Goal: Information Seeking & Learning: Learn about a topic

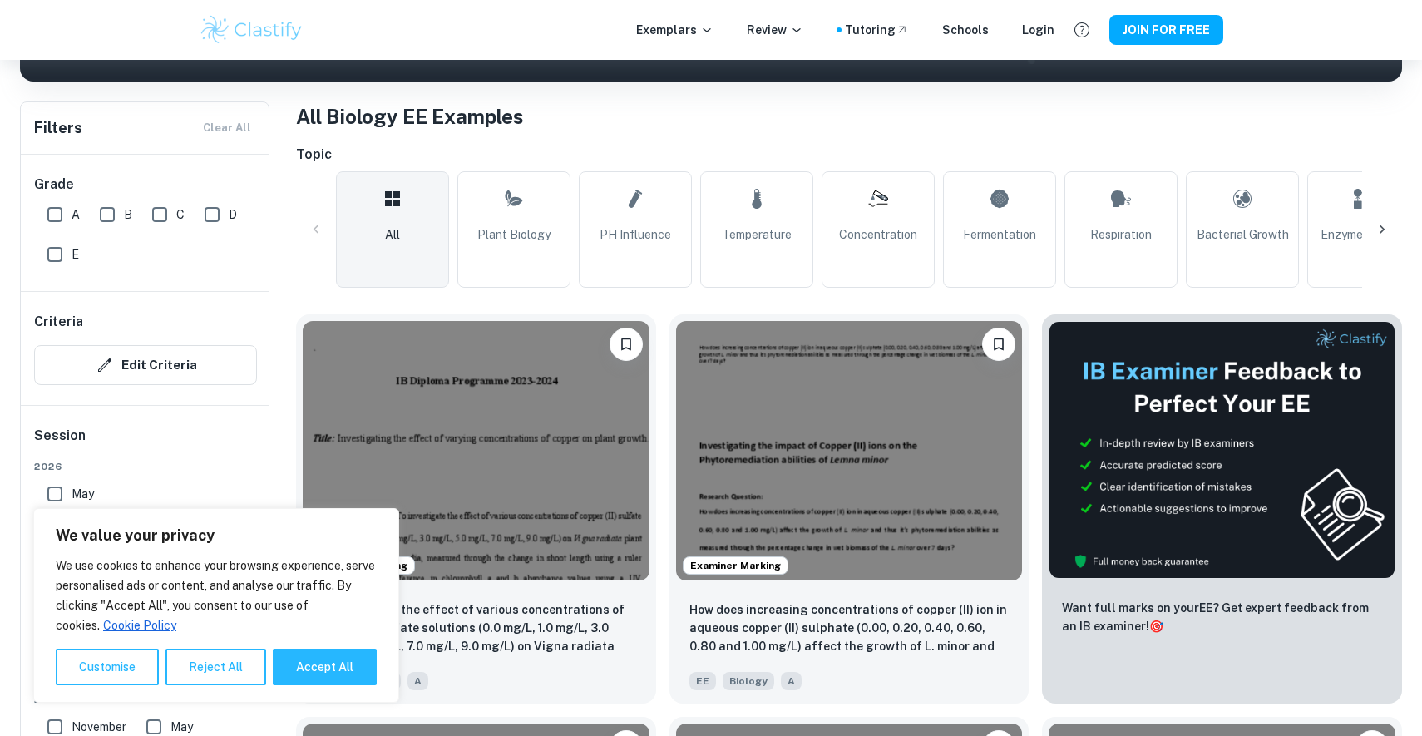
scroll to position [402, 0]
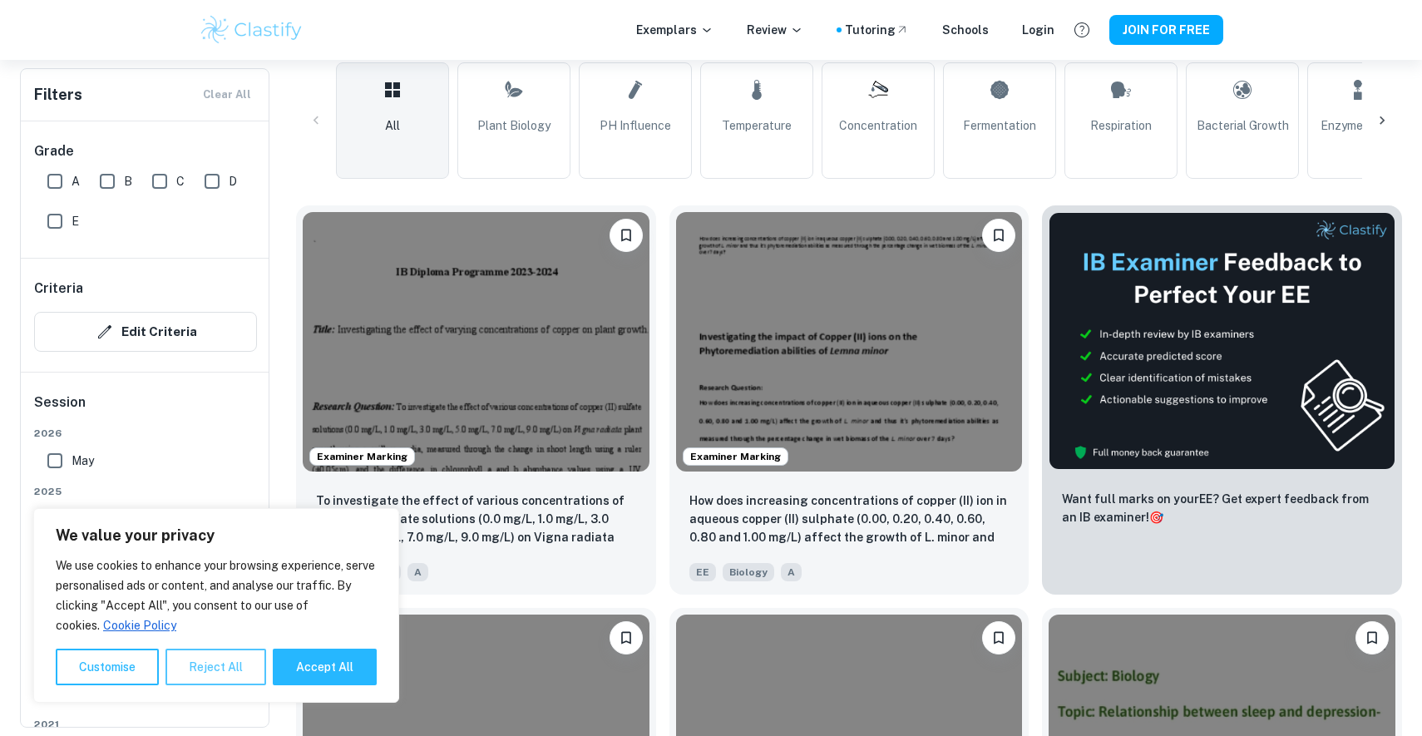
click at [218, 672] on button "Reject All" at bounding box center [216, 667] width 101 height 37
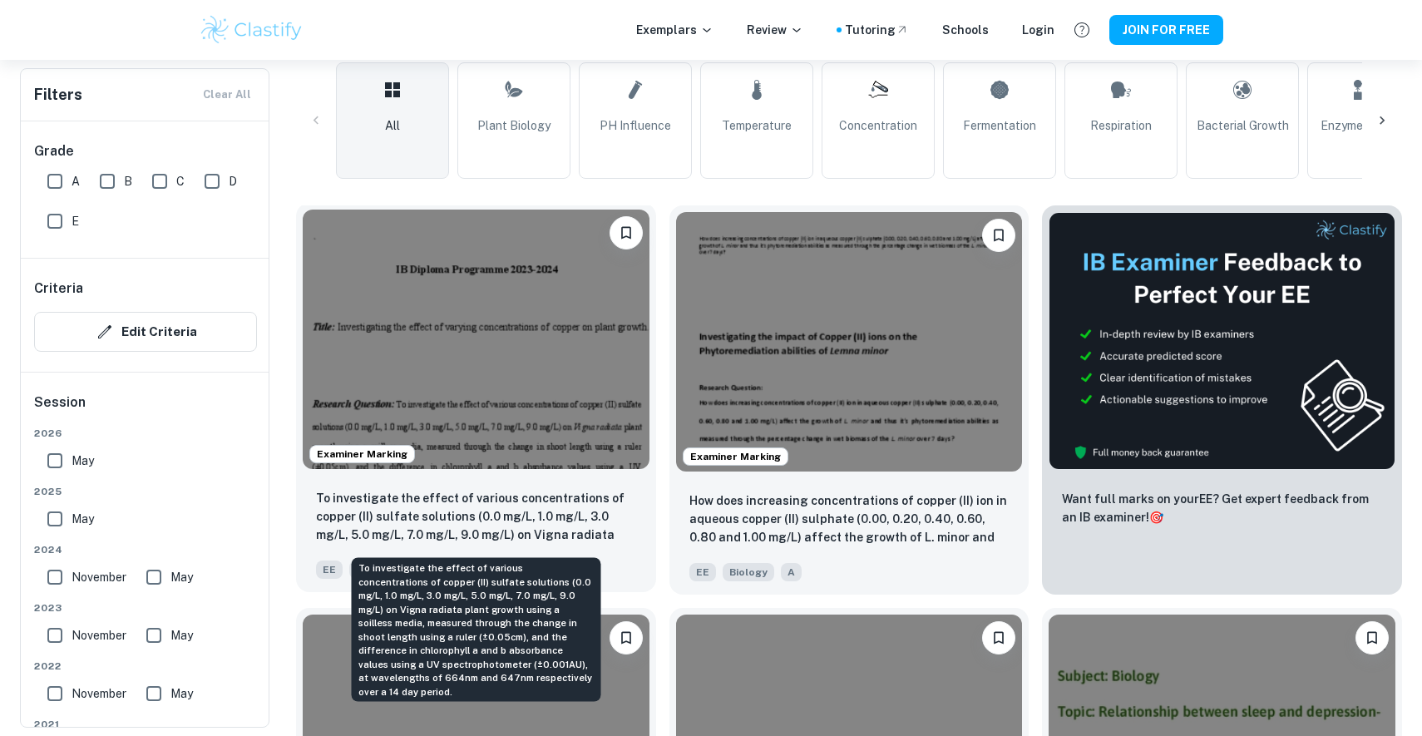
scroll to position [425, 0]
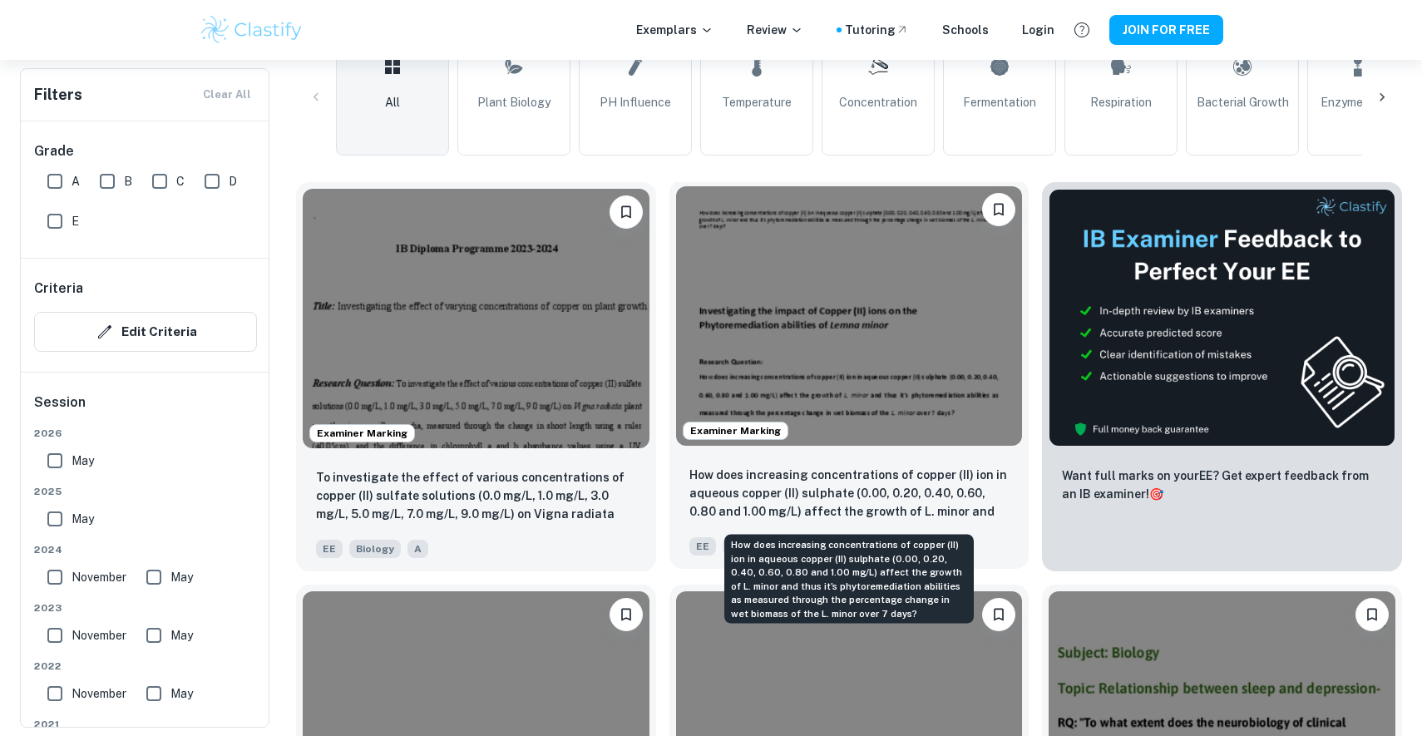
click at [900, 473] on p "How does increasing concentrations of copper (II) ion in aqueous copper (II) su…" at bounding box center [849, 494] width 320 height 57
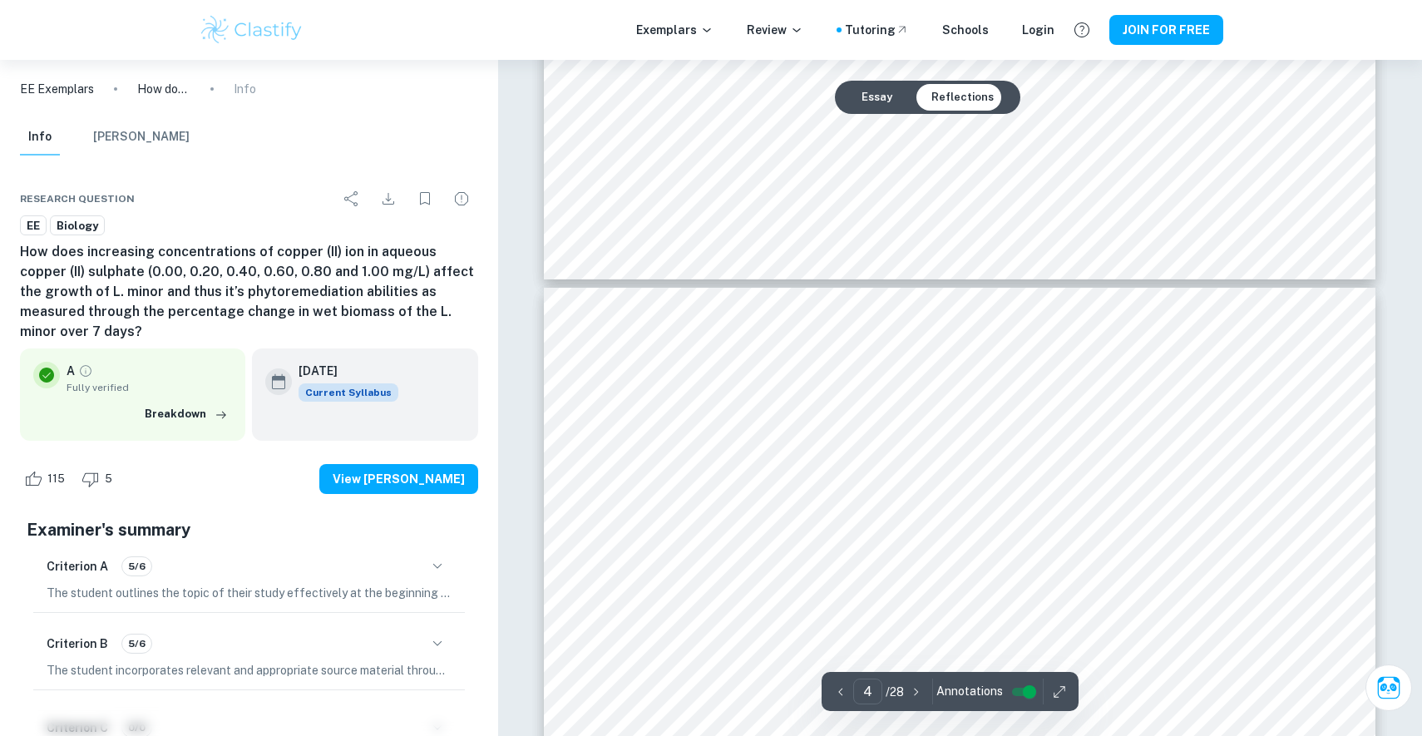
scroll to position [3704, 0]
type input "14"
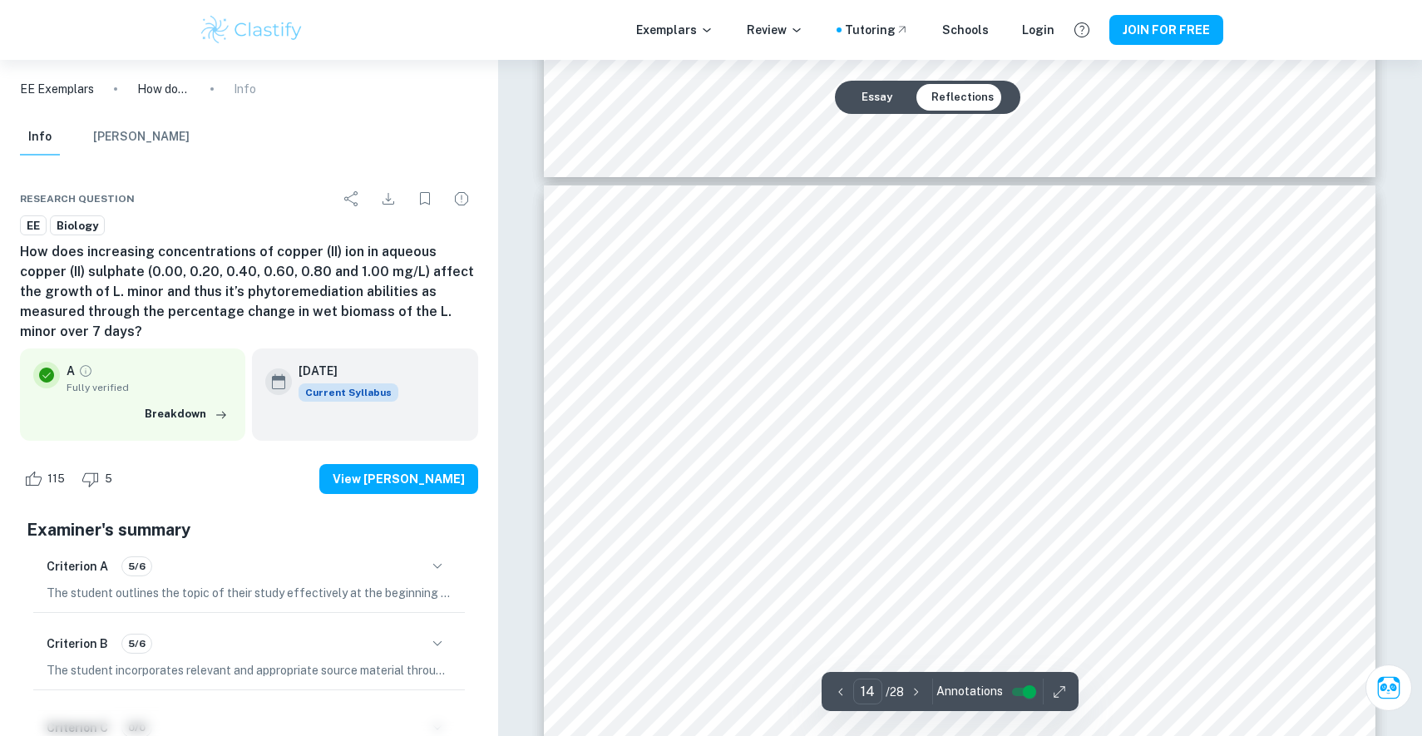
scroll to position [14826, 0]
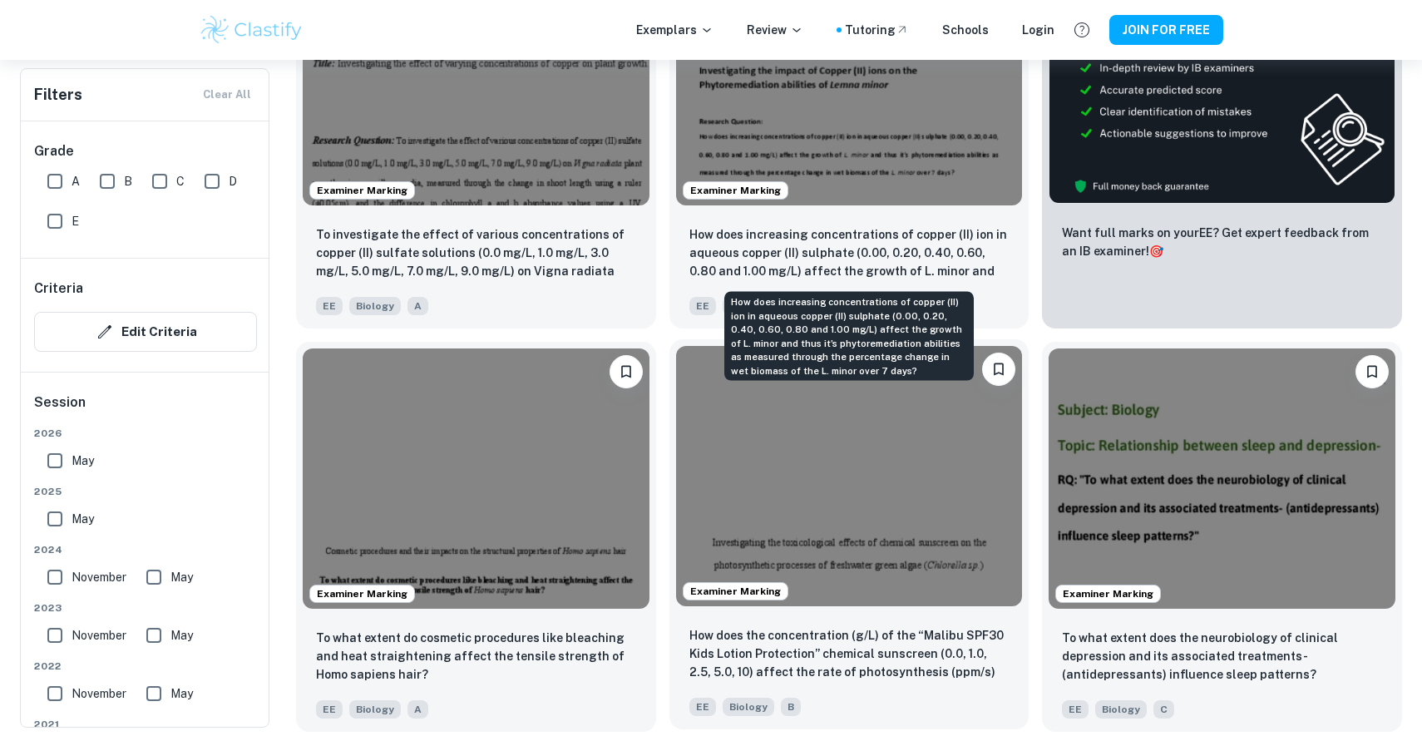
scroll to position [682, 0]
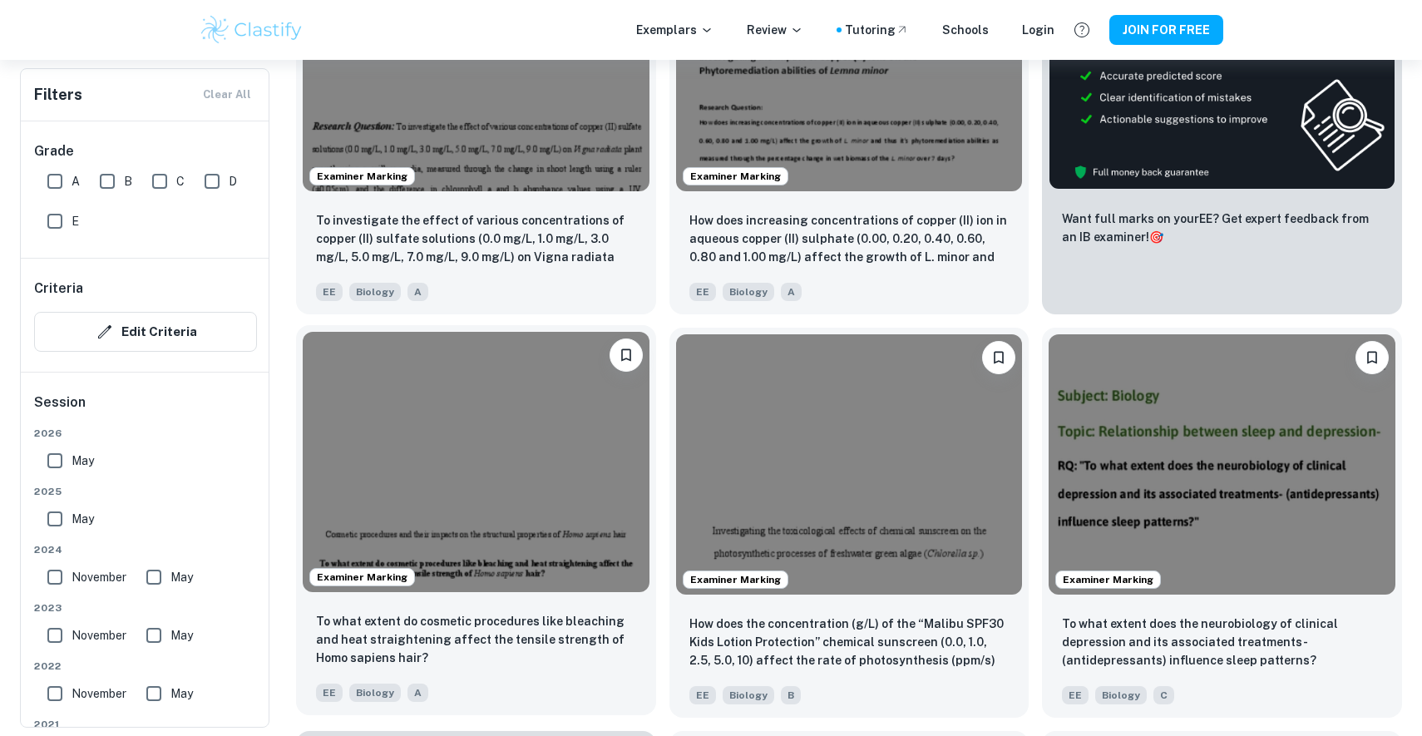
click at [493, 511] on img at bounding box center [476, 461] width 347 height 259
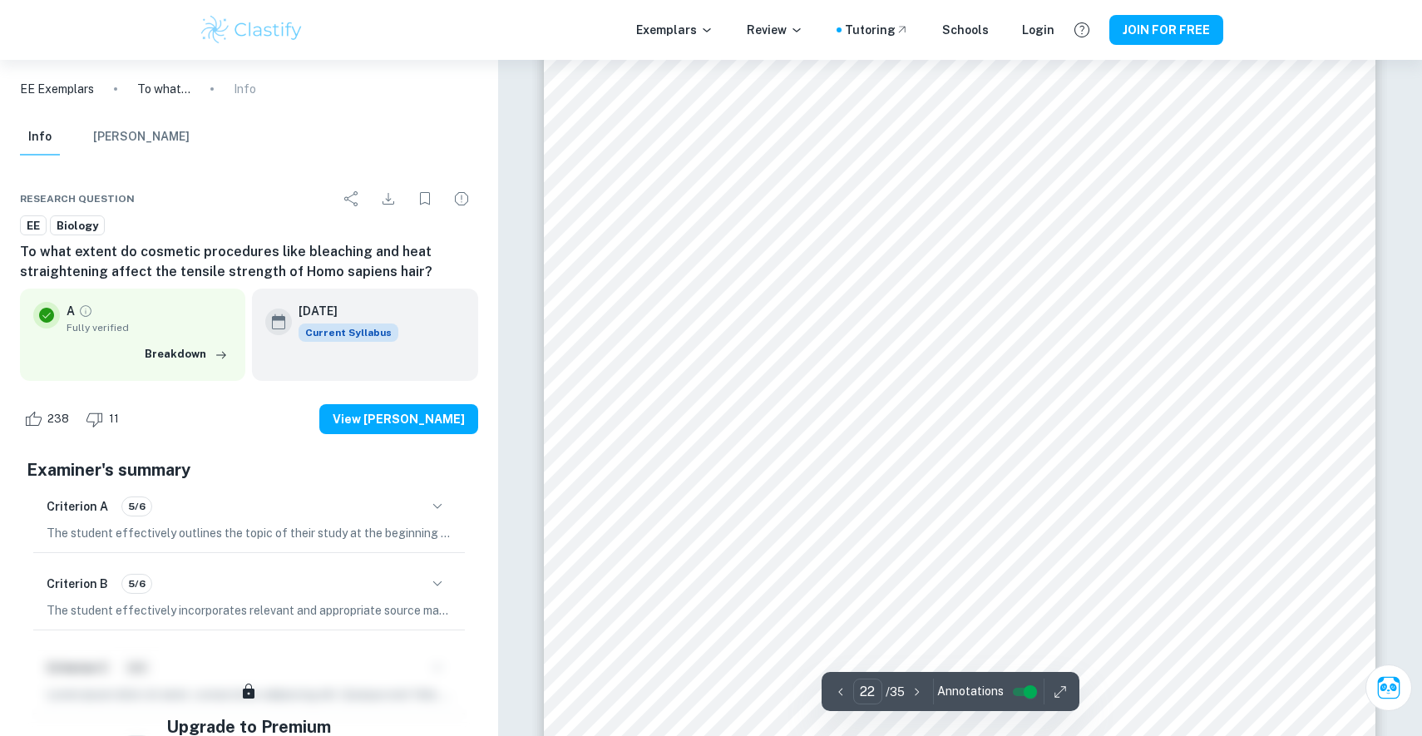
scroll to position [24237, 0]
type input "22"
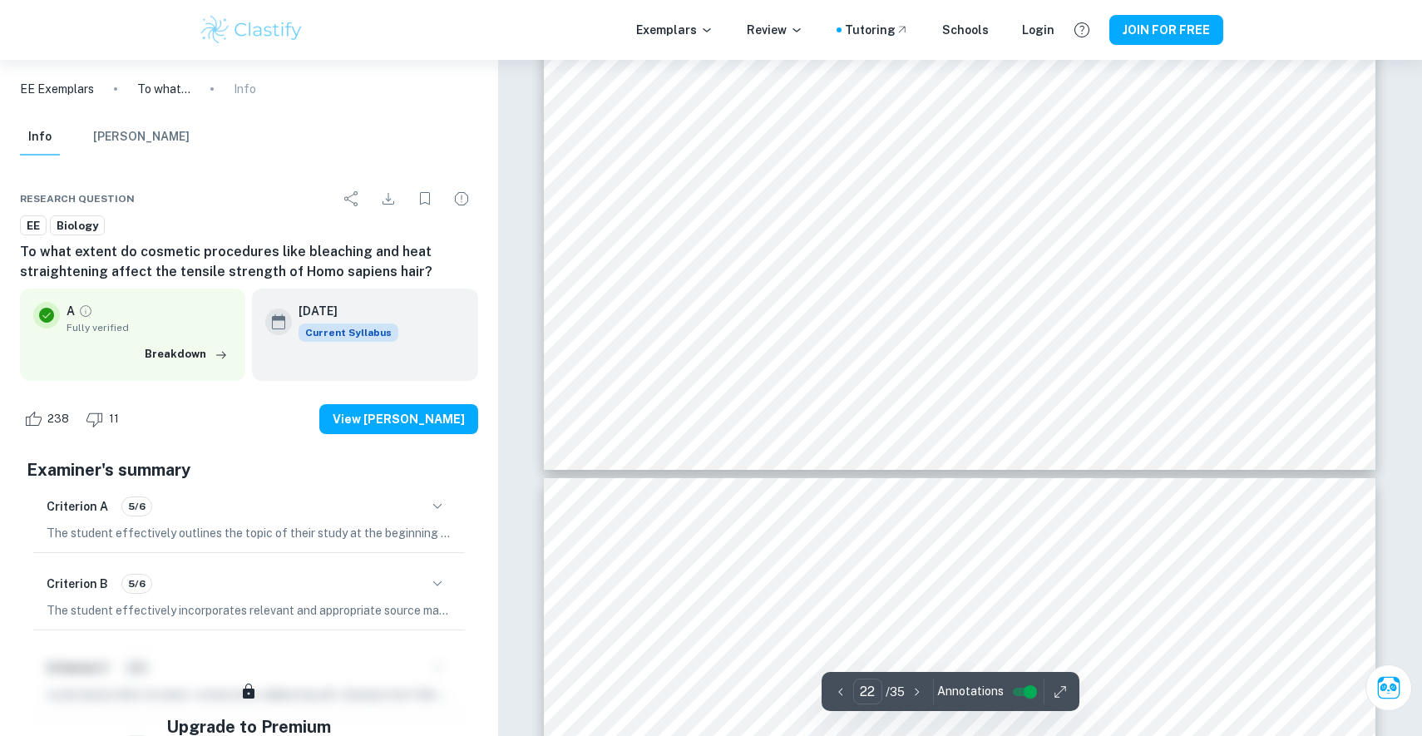
scroll to position [24108, 0]
